Goal: Complete application form

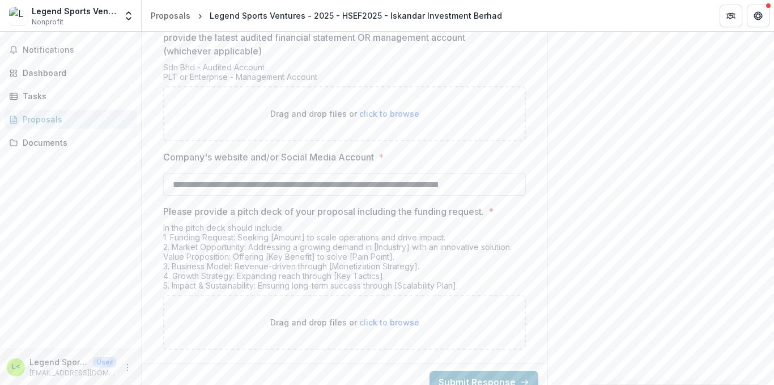
scroll to position [2714, 0]
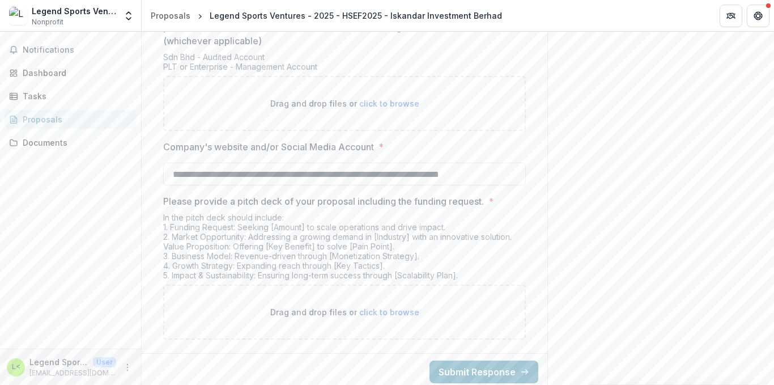
click at [386, 108] on span "click to browse" at bounding box center [389, 104] width 60 height 10
click at [381, 108] on span "click to browse" at bounding box center [389, 104] width 60 height 10
type input "**********"
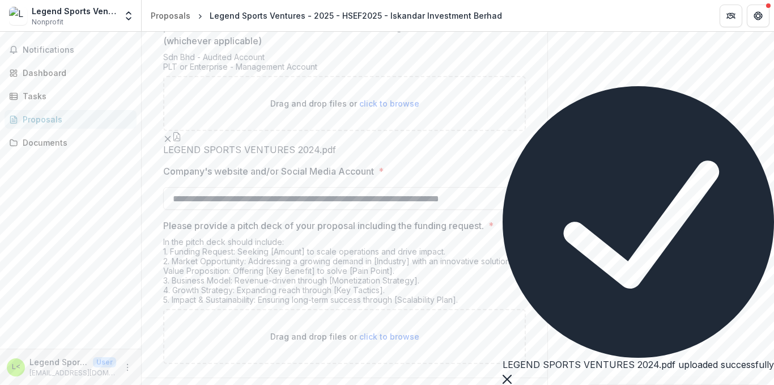
click at [511, 371] on button "Close" at bounding box center [506, 378] width 9 height 14
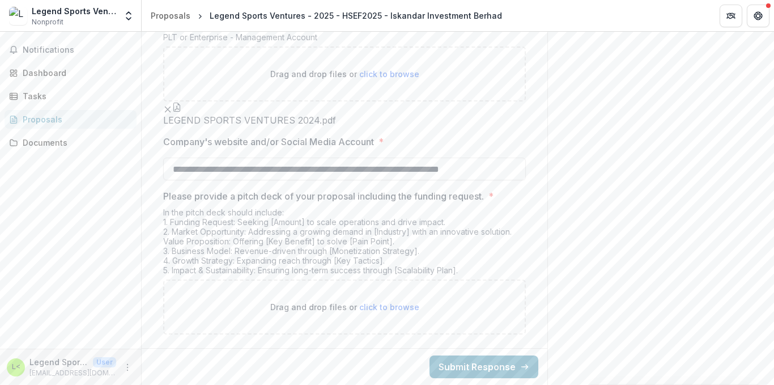
scroll to position [2864, 0]
click at [408, 308] on span "click to browse" at bounding box center [389, 307] width 60 height 10
type input "**********"
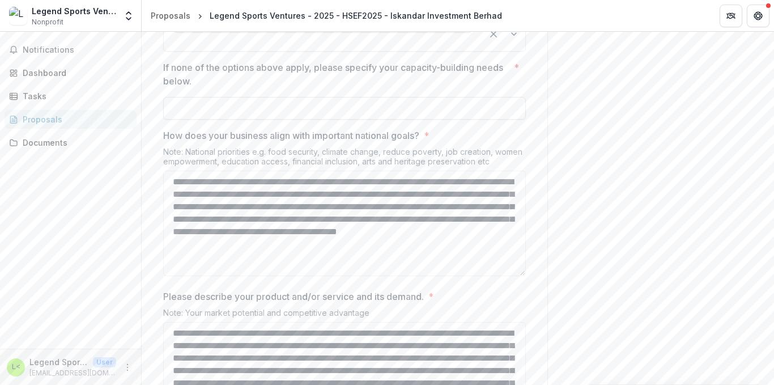
scroll to position [2051, 0]
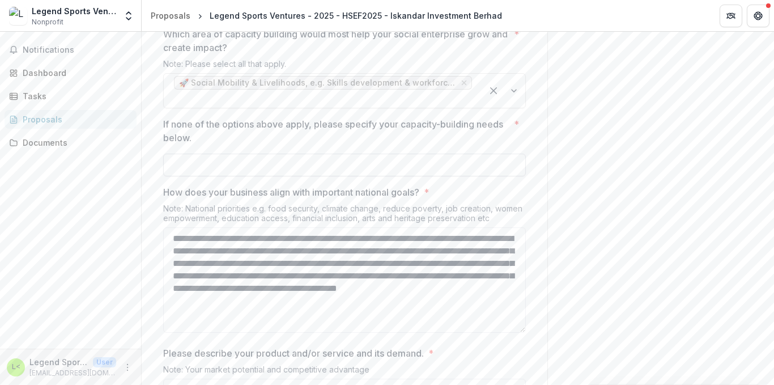
click at [407, 176] on input "If none of the options above apply, please specify your capacity-building needs…" at bounding box center [344, 164] width 362 height 23
type input "*"
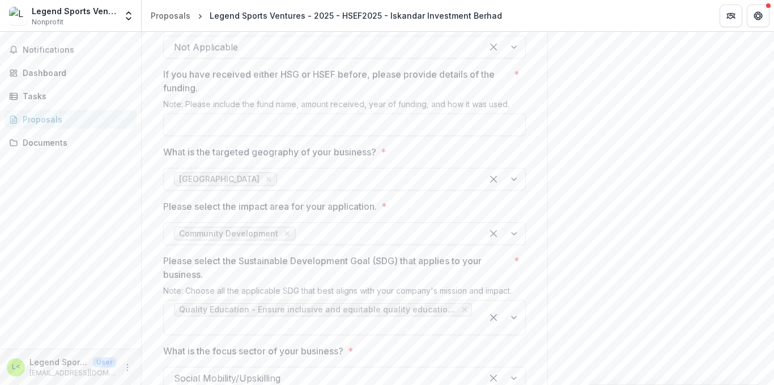
scroll to position [861, 0]
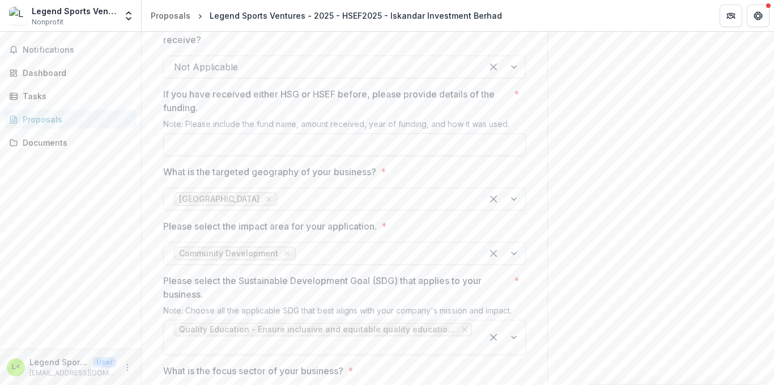
click at [445, 156] on input "If you have received either HSG or HSEF before, please provide details of the f…" at bounding box center [344, 144] width 362 height 23
type input "*"
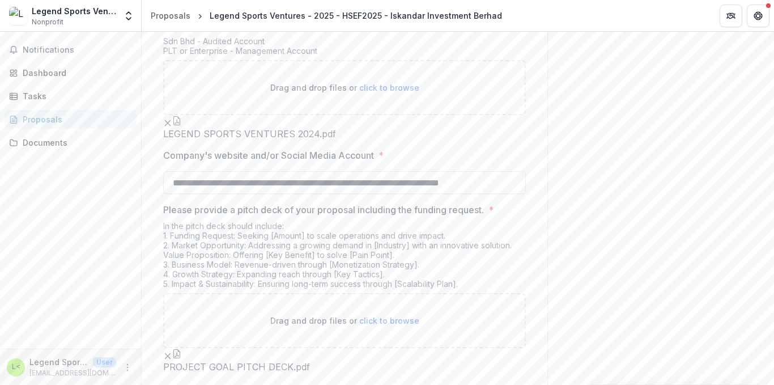
scroll to position [2957, 0]
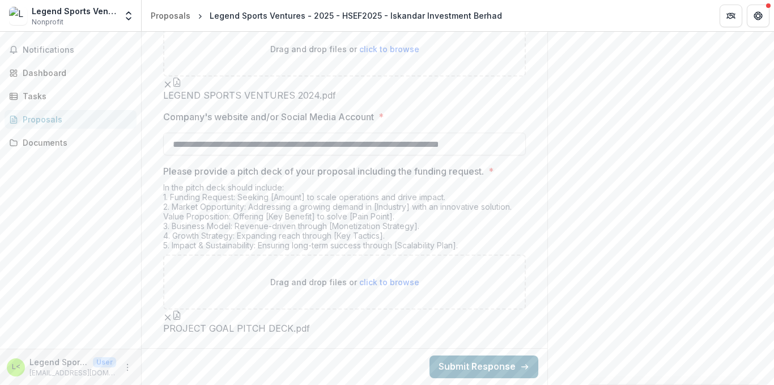
click at [498, 365] on button "Submit Response" at bounding box center [483, 366] width 109 height 23
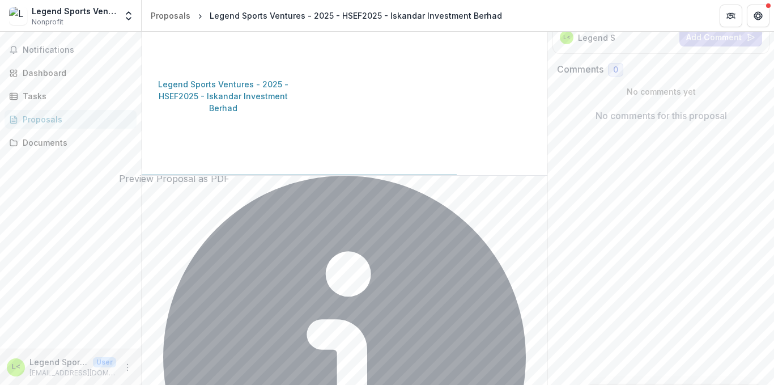
scroll to position [170, 0]
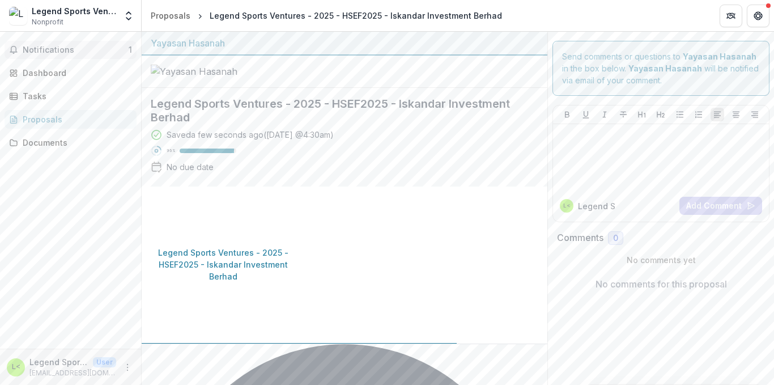
click at [110, 50] on span "Notifications" at bounding box center [76, 50] width 106 height 10
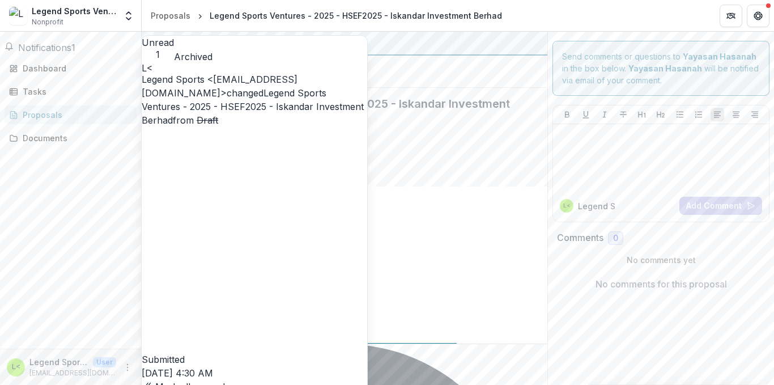
click at [575, 18] on header "Proposals Legend Sports Ventures - 2025 - HSEF2025 - Iskandar Investment Berhad" at bounding box center [458, 15] width 632 height 31
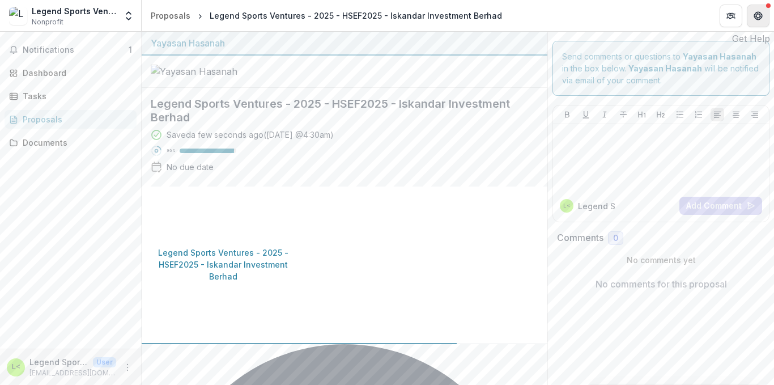
click at [762, 16] on icon "Get Help" at bounding box center [760, 15] width 2 height 3
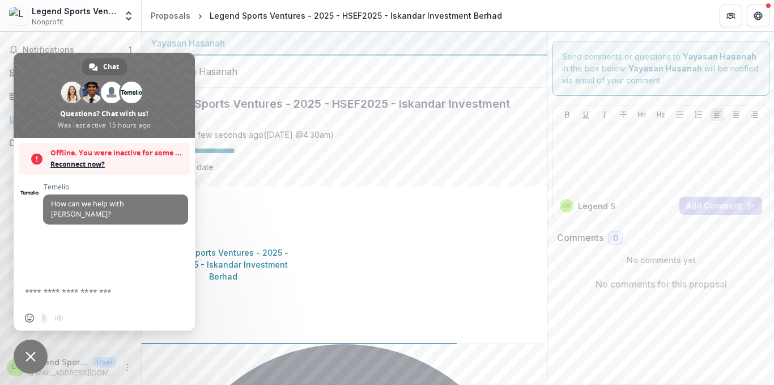
click at [573, 29] on header "Proposals Legend Sports Ventures - 2025 - HSEF2025 - Iskandar Investment Berhad" at bounding box center [458, 15] width 632 height 31
click at [565, 23] on header "Proposals Legend Sports Ventures - 2025 - HSEF2025 - Iskandar Investment Berhad" at bounding box center [458, 15] width 632 height 31
click at [574, 18] on header "Proposals Legend Sports Ventures - 2025 - HSEF2025 - Iskandar Investment Berhad" at bounding box center [458, 15] width 632 height 31
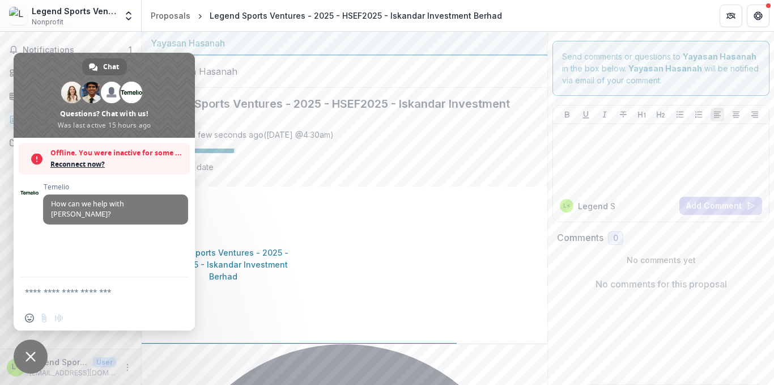
click at [44, 353] on span "Close chat" at bounding box center [31, 356] width 34 height 34
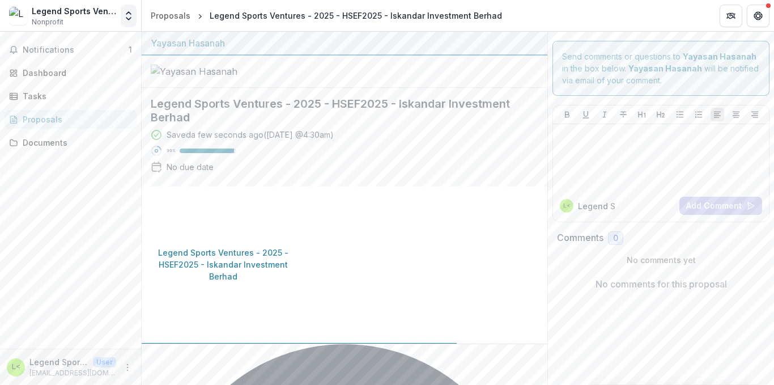
click at [123, 18] on icon "Open entity switcher" at bounding box center [128, 15] width 11 height 11
click at [102, 191] on div "Notifications 1 Dashboard Tasks Proposals Documents" at bounding box center [70, 190] width 141 height 317
click at [130, 364] on icon "More" at bounding box center [127, 366] width 9 height 9
click at [167, 364] on button "Logout" at bounding box center [202, 361] width 121 height 19
